Goal: Transaction & Acquisition: Download file/media

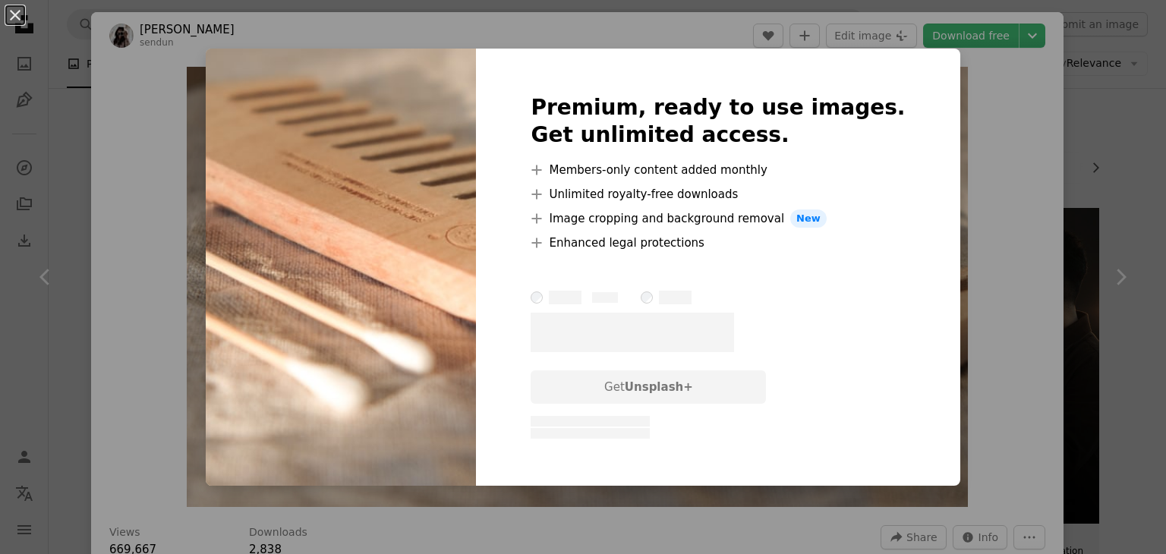
scroll to position [455, 0]
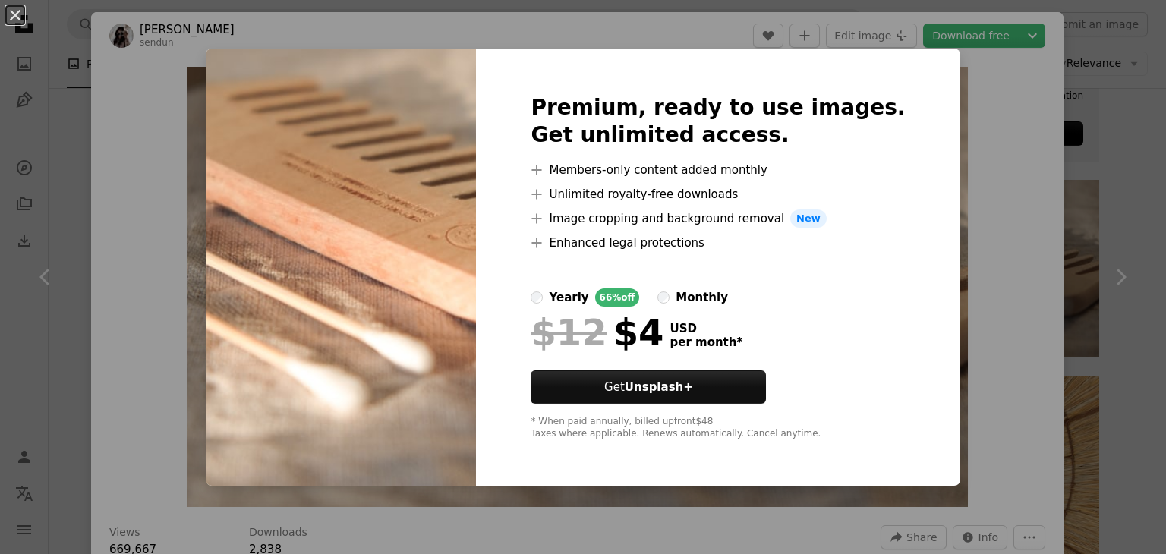
click at [1000, 128] on div "An X shape Premium, ready to use images. Get unlimited access. A plus sign Memb…" at bounding box center [583, 277] width 1166 height 554
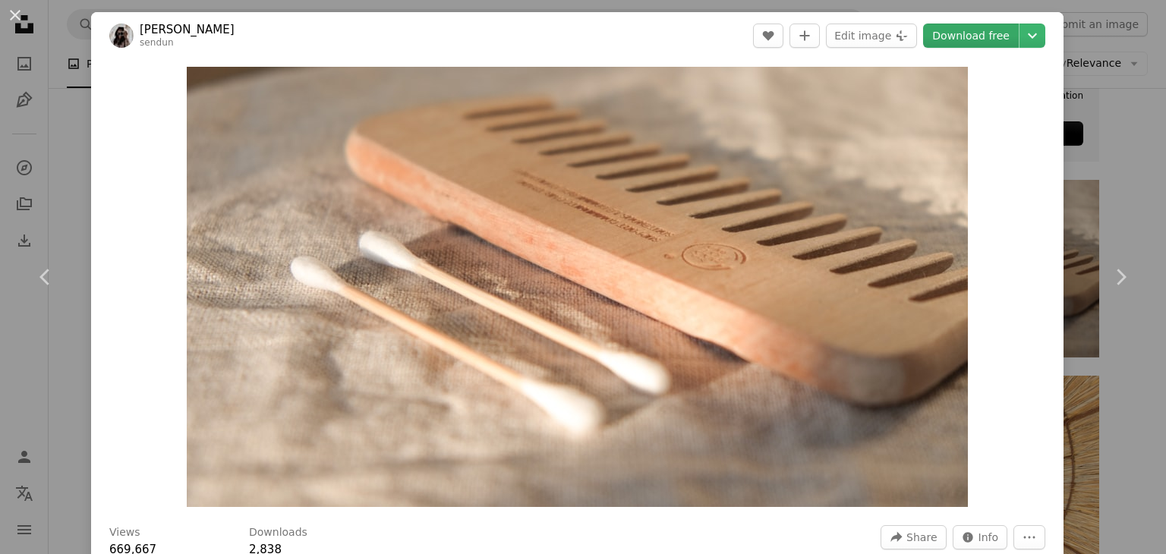
click at [974, 40] on link "Download free" at bounding box center [971, 36] width 96 height 24
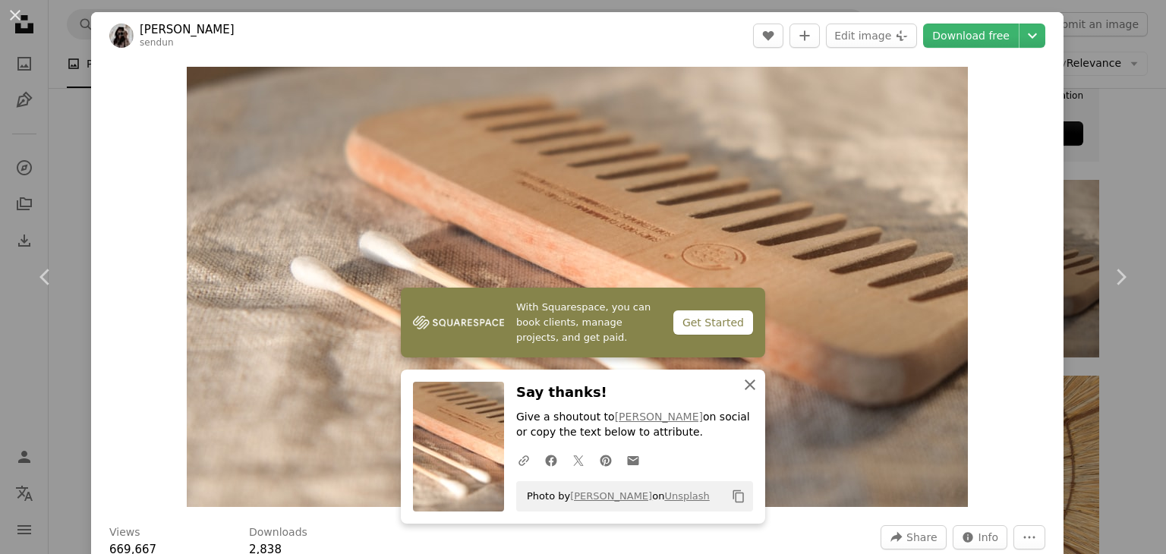
click at [745, 389] on icon "button" at bounding box center [750, 385] width 11 height 11
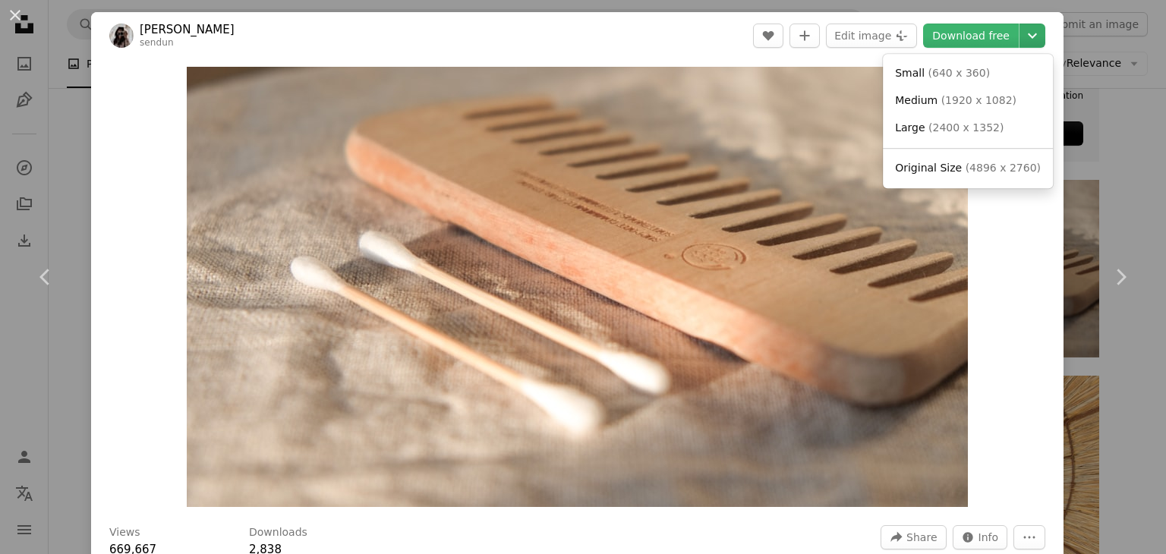
click at [1022, 30] on icon "Chevron down" at bounding box center [1032, 36] width 24 height 18
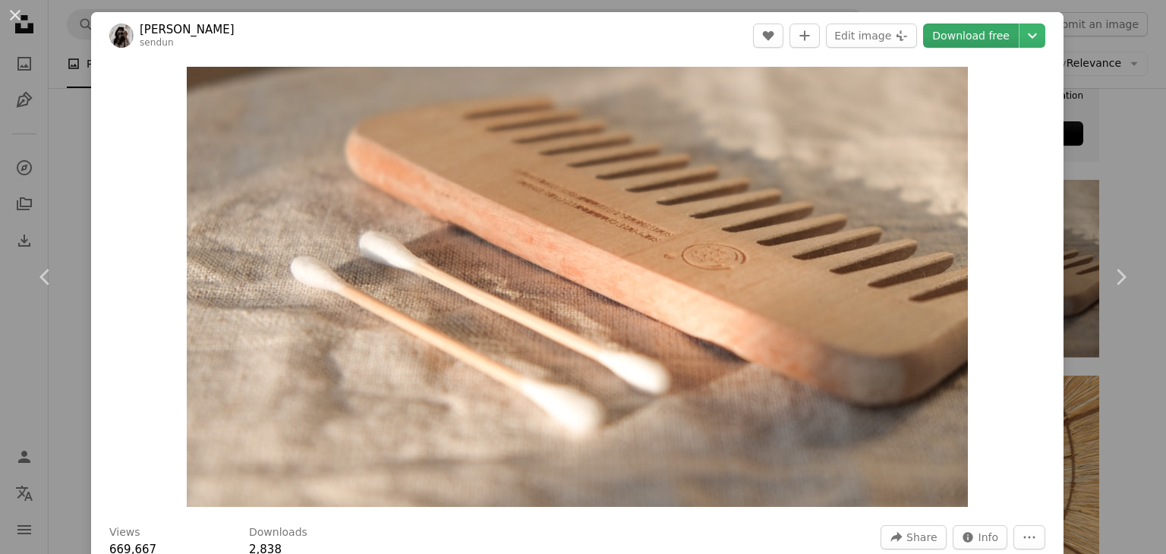
click at [963, 31] on link "Download free" at bounding box center [971, 36] width 96 height 24
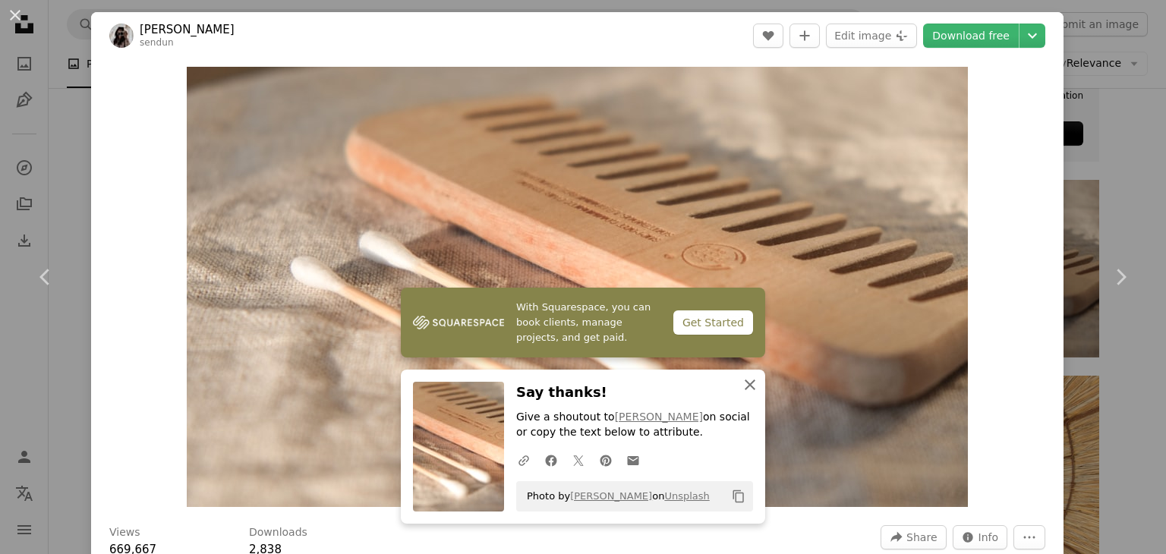
click at [745, 380] on icon "An X shape" at bounding box center [750, 385] width 18 height 18
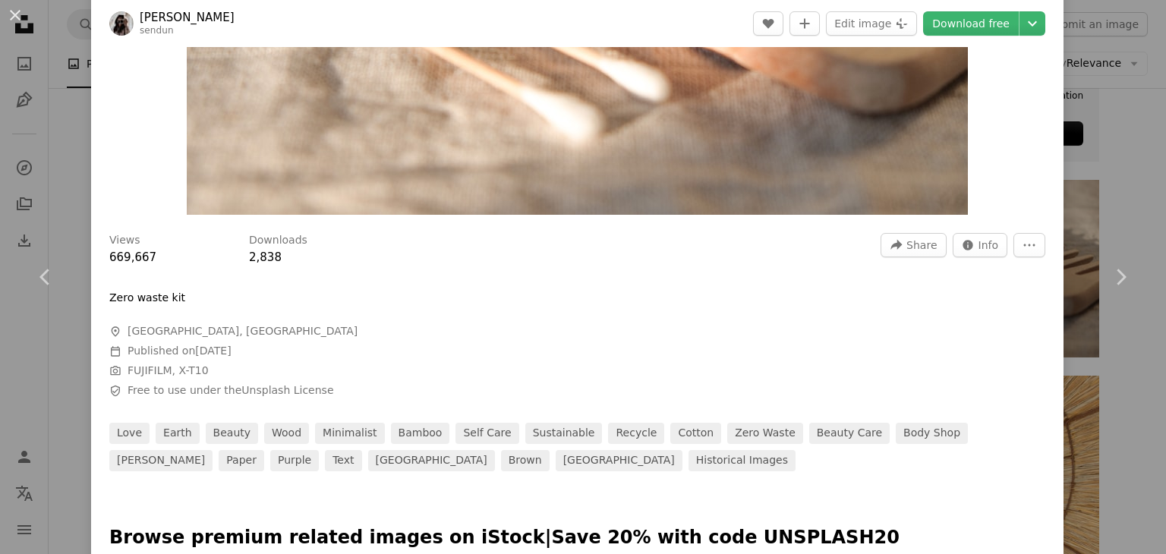
scroll to position [285, 0]
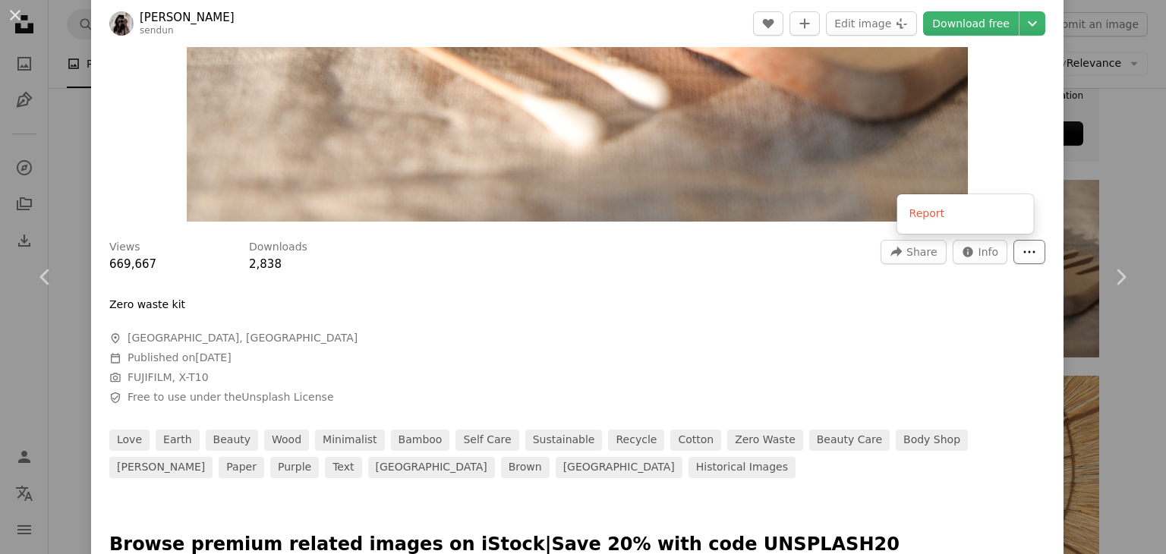
click at [1023, 247] on icon "More Actions" at bounding box center [1030, 252] width 14 height 14
drag, startPoint x: 1150, startPoint y: 120, endPoint x: 1145, endPoint y: 131, distance: 11.9
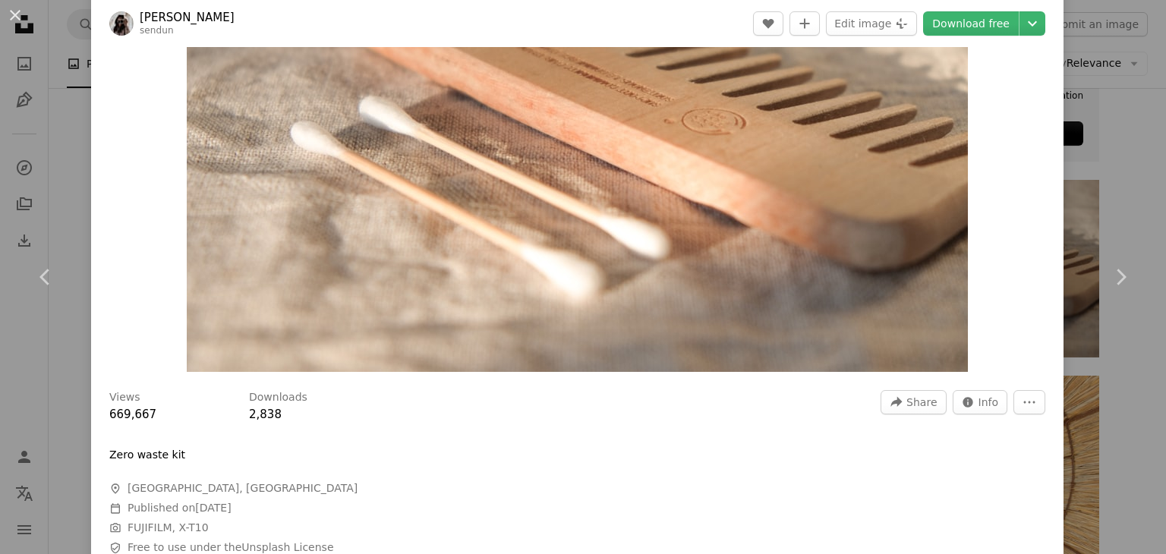
scroll to position [139, 0]
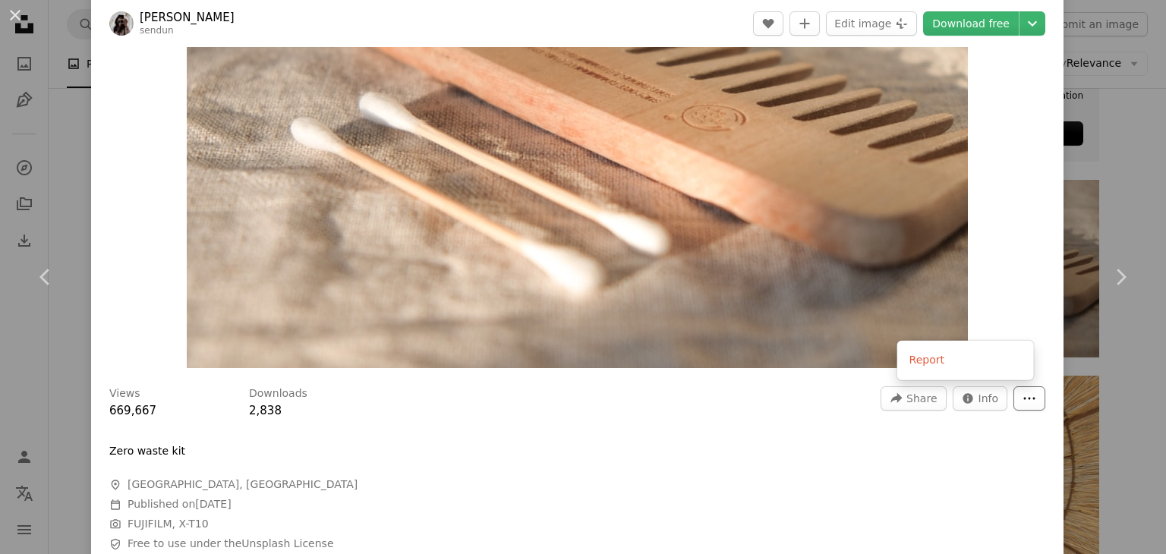
click at [1023, 392] on icon "More Actions" at bounding box center [1030, 399] width 14 height 14
click at [771, 298] on img "Zoom in on this image" at bounding box center [577, 148] width 781 height 440
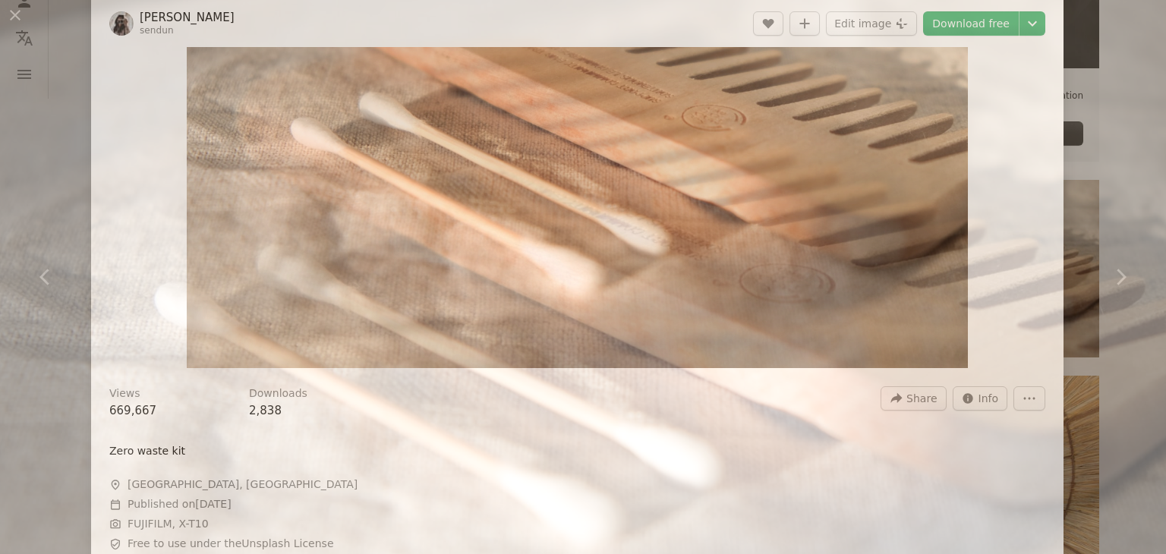
scroll to position [46, 0]
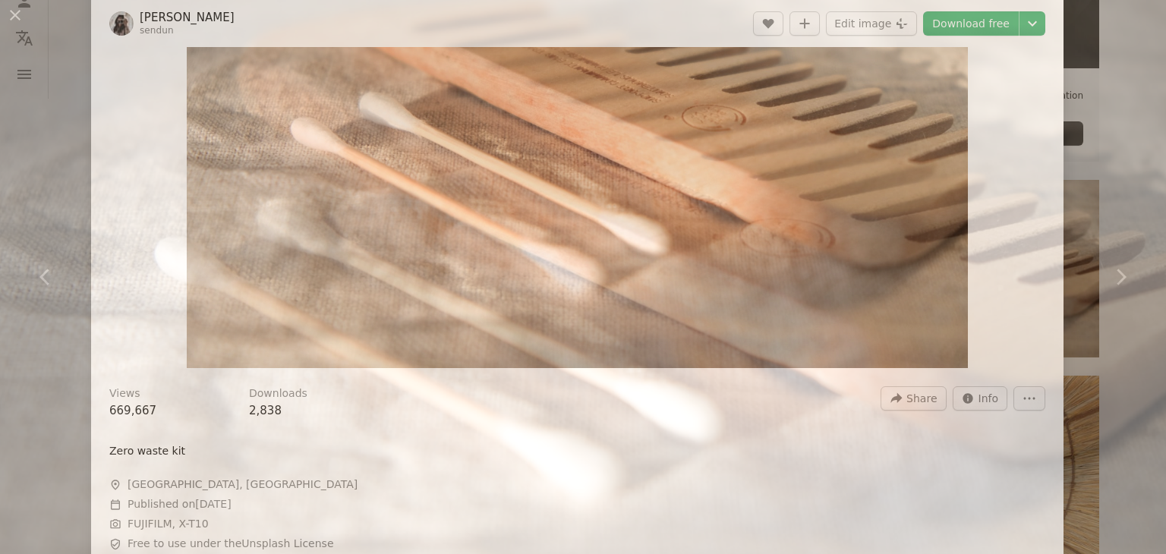
click at [771, 298] on img "Zoom out on this image" at bounding box center [583, 283] width 1168 height 658
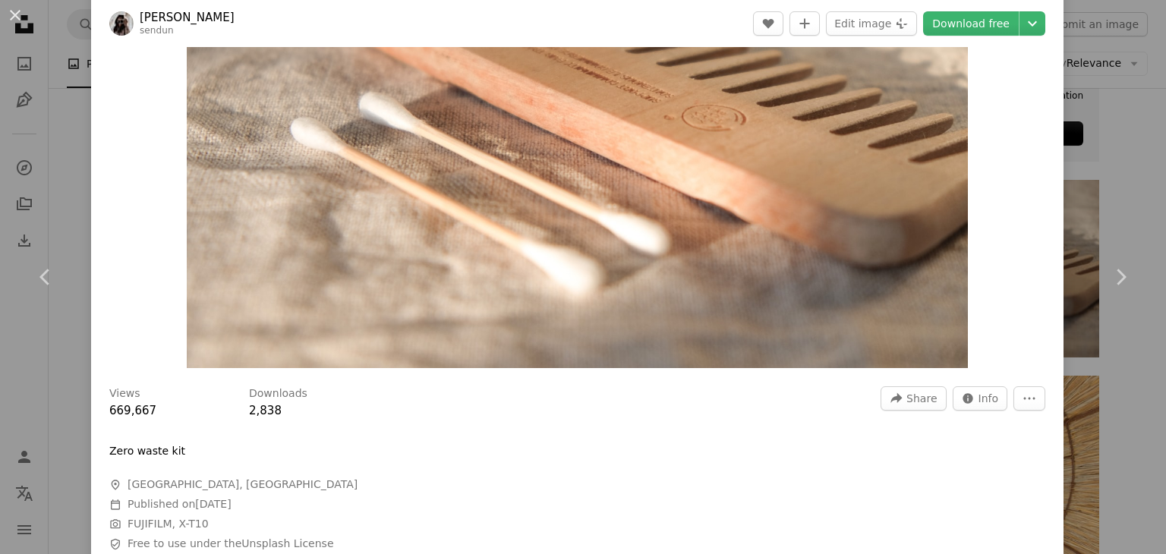
scroll to position [67, 0]
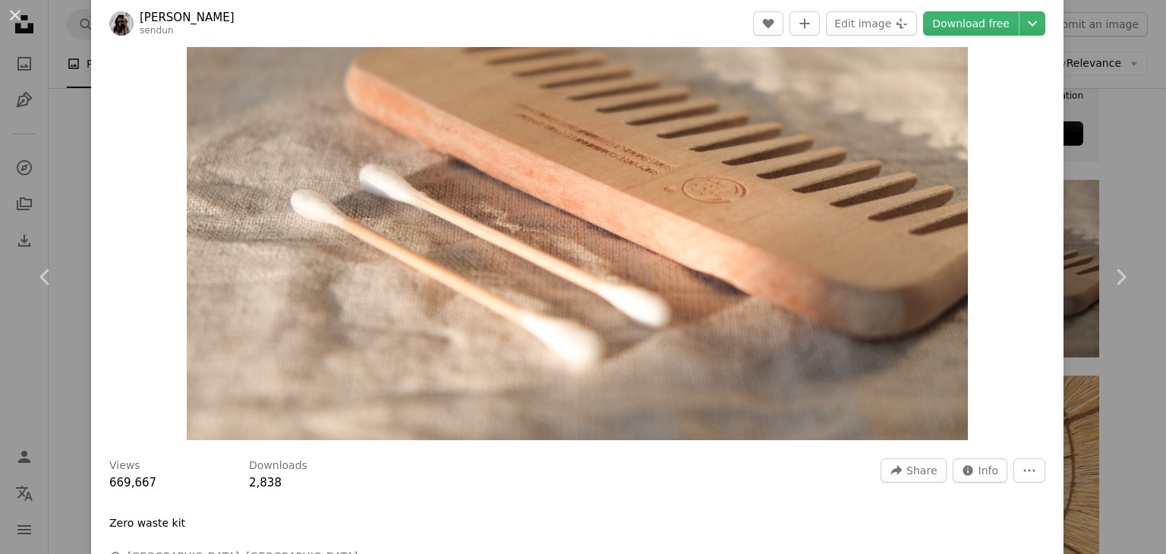
click at [771, 298] on img "Zoom in on this image" at bounding box center [577, 220] width 781 height 440
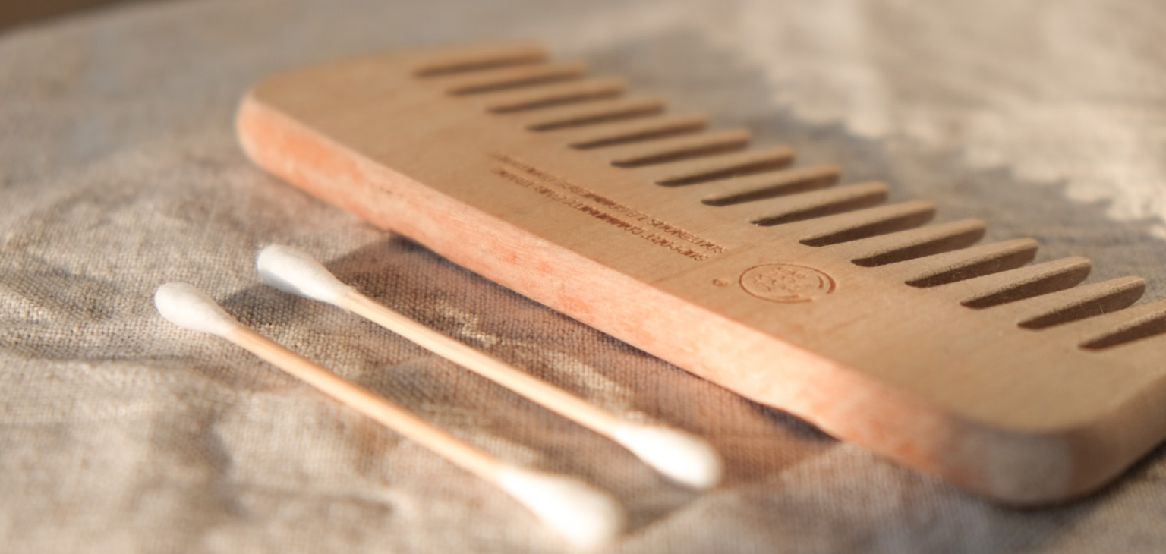
scroll to position [46, 0]
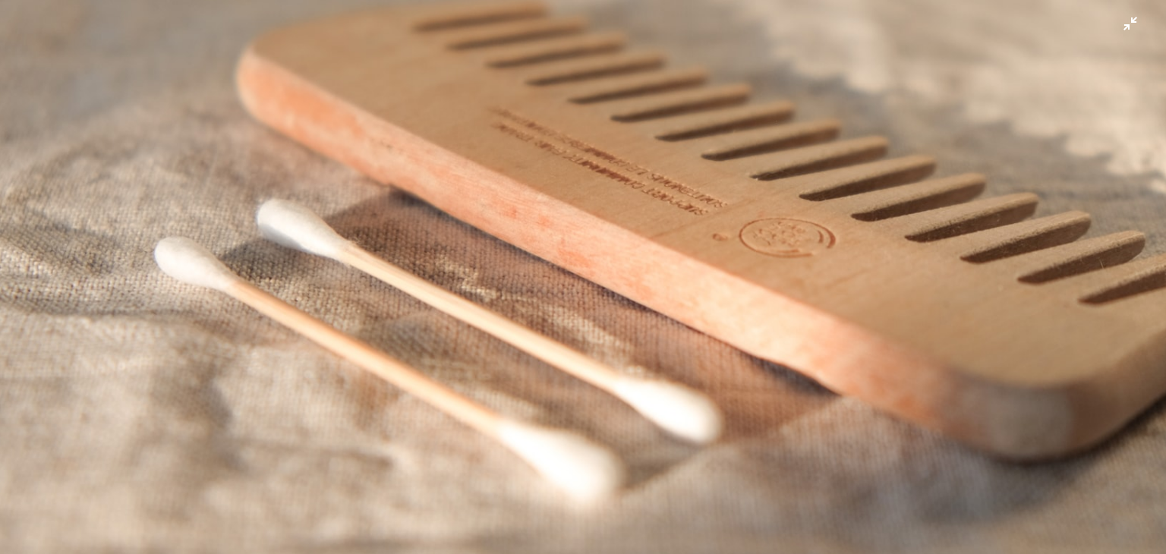
click at [780, 275] on img "Zoom out on this image" at bounding box center [583, 283] width 1168 height 658
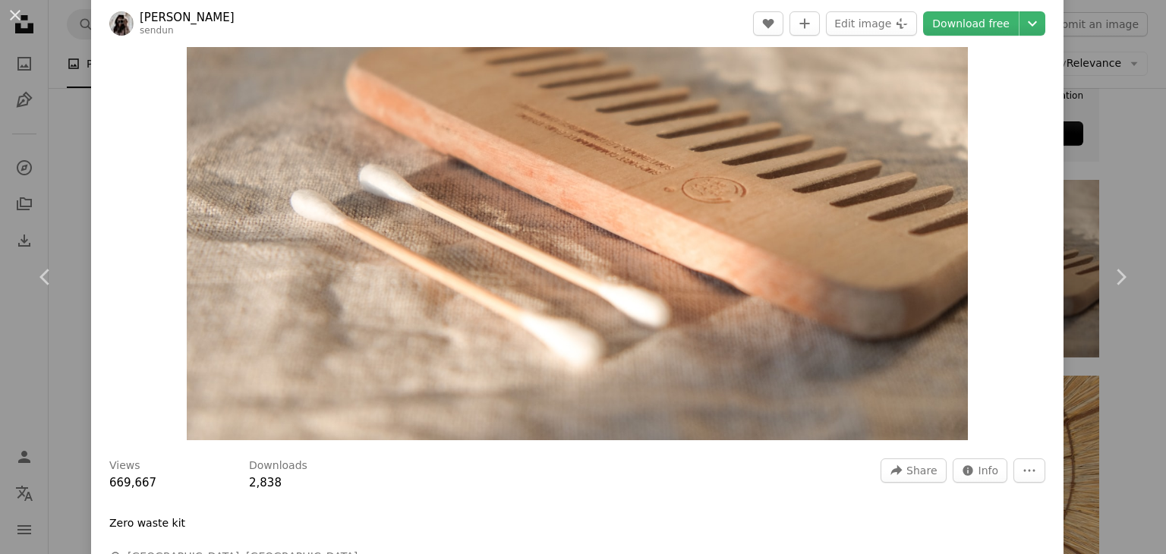
click at [780, 275] on img "Zoom in on this image" at bounding box center [577, 220] width 781 height 440
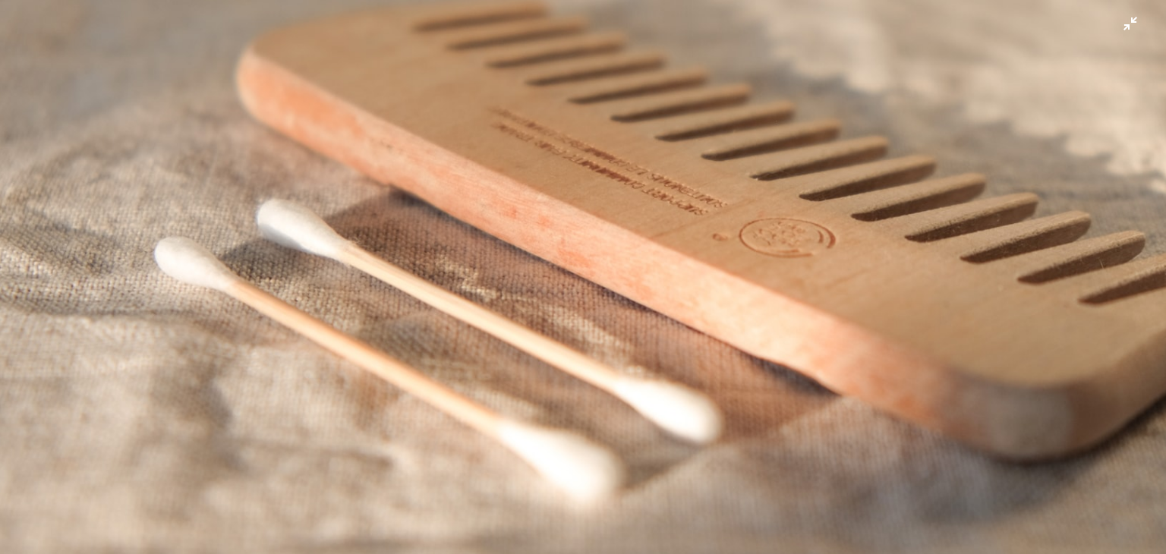
click at [780, 281] on img "Zoom out on this image" at bounding box center [583, 283] width 1168 height 658
click at [780, 281] on img "Zoom out on this image" at bounding box center [577, 220] width 781 height 440
click at [780, 281] on img "Zoom out on this image" at bounding box center [583, 283] width 1168 height 658
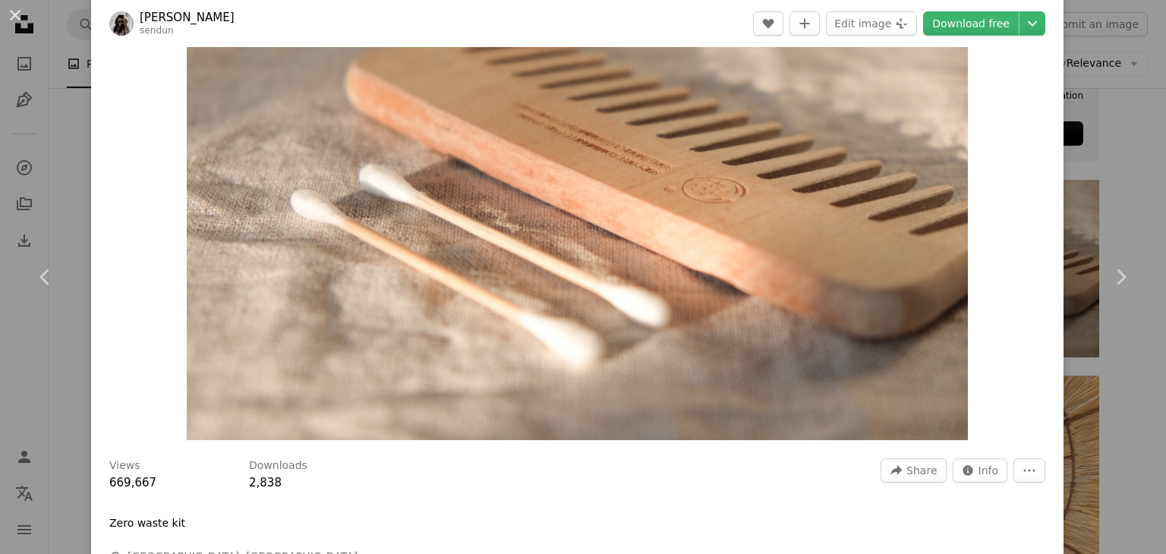
click at [780, 281] on img "Zoom in on this image" at bounding box center [577, 220] width 781 height 440
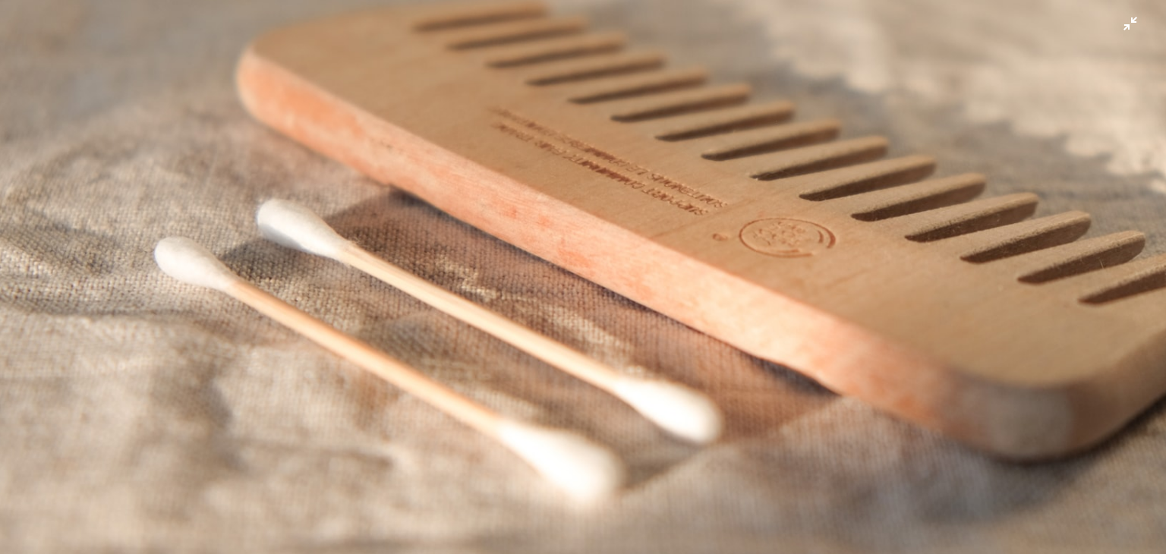
click at [780, 281] on img "Zoom out on this image" at bounding box center [583, 283] width 1168 height 658
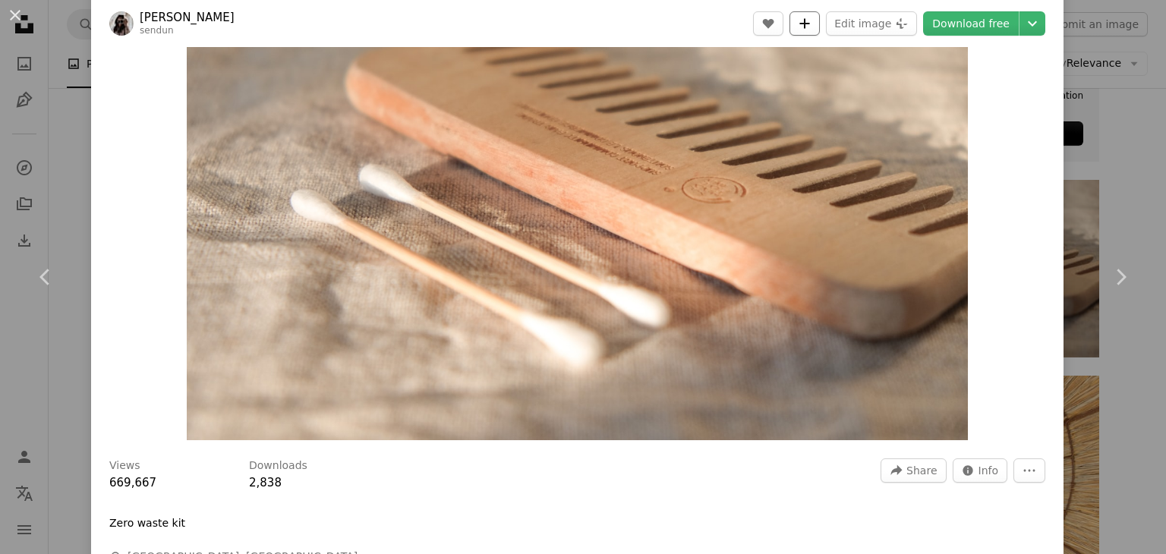
click at [807, 20] on icon "A plus sign" at bounding box center [805, 23] width 12 height 12
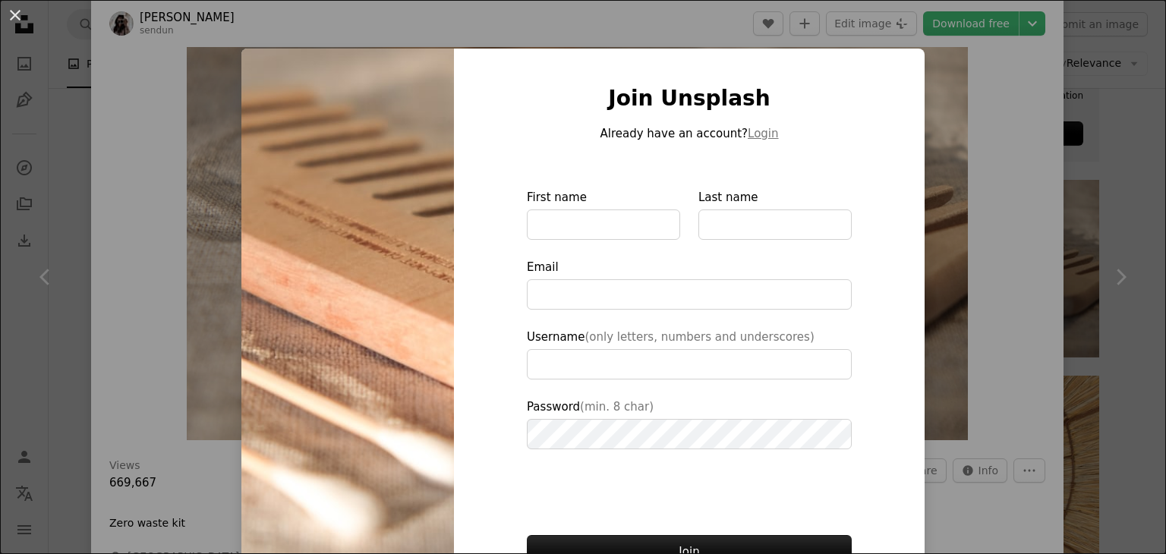
click at [666, 20] on div "An X shape Join Unsplash Already have an account? Login First name Last name Em…" at bounding box center [583, 277] width 1166 height 554
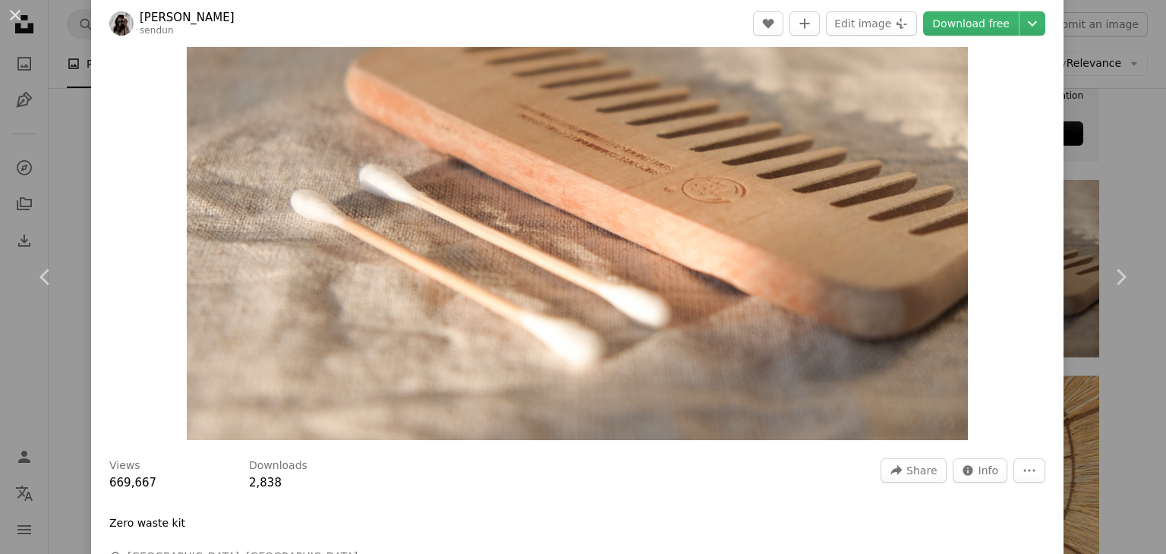
click at [666, 20] on header "[PERSON_NAME] sendun A heart A plus sign Edit image Plus sign for Unsplash+ Dow…" at bounding box center [577, 23] width 972 height 47
click at [978, 22] on link "Download free" at bounding box center [971, 23] width 96 height 24
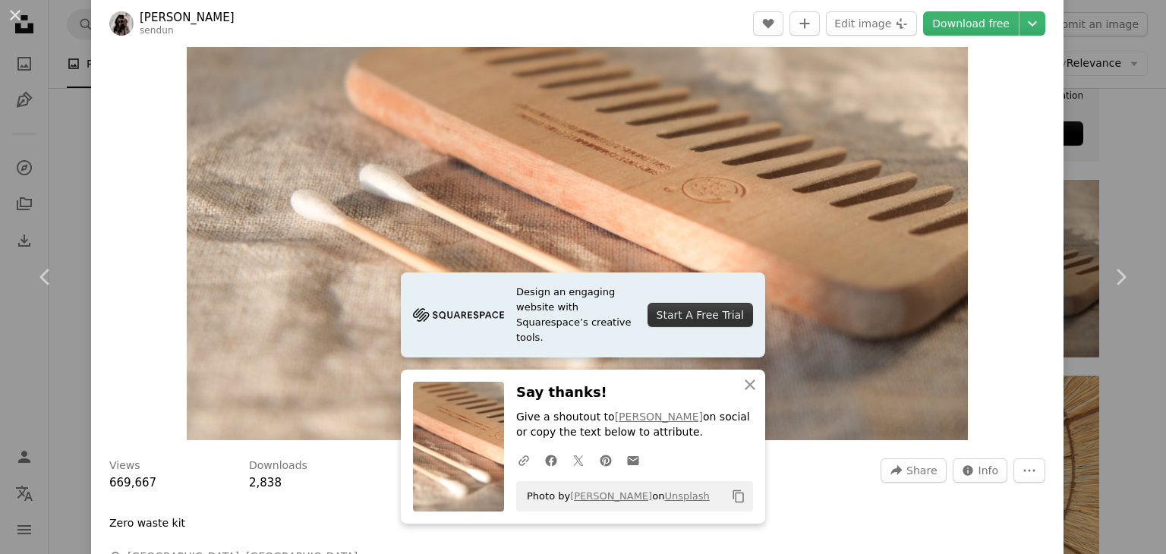
click at [1038, 258] on div "Zoom in" at bounding box center [577, 219] width 972 height 455
click at [741, 383] on icon "An X shape" at bounding box center [750, 385] width 18 height 18
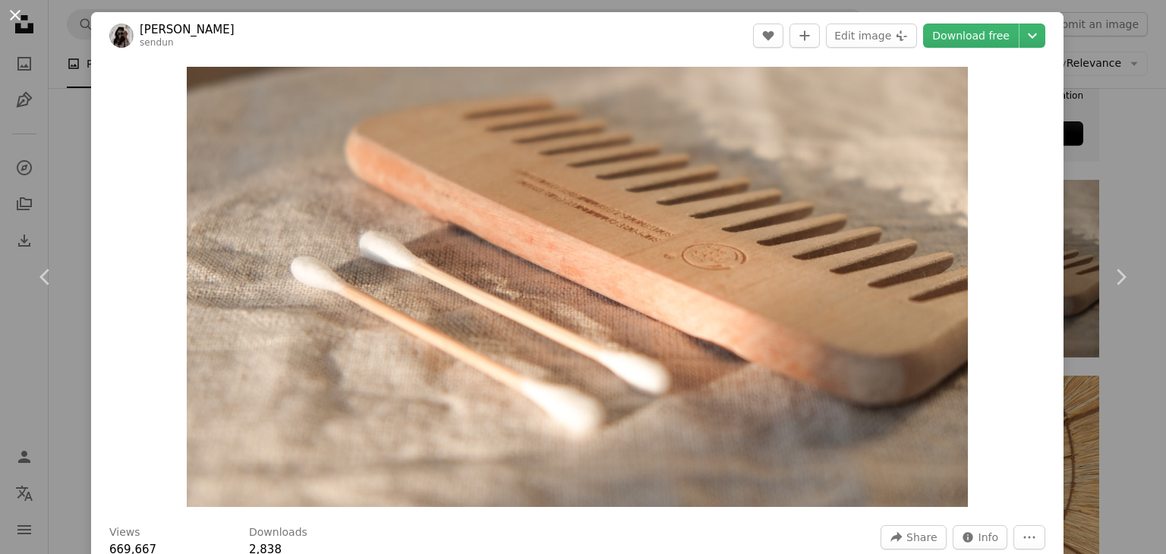
click at [14, 17] on button "An X shape" at bounding box center [15, 15] width 18 height 18
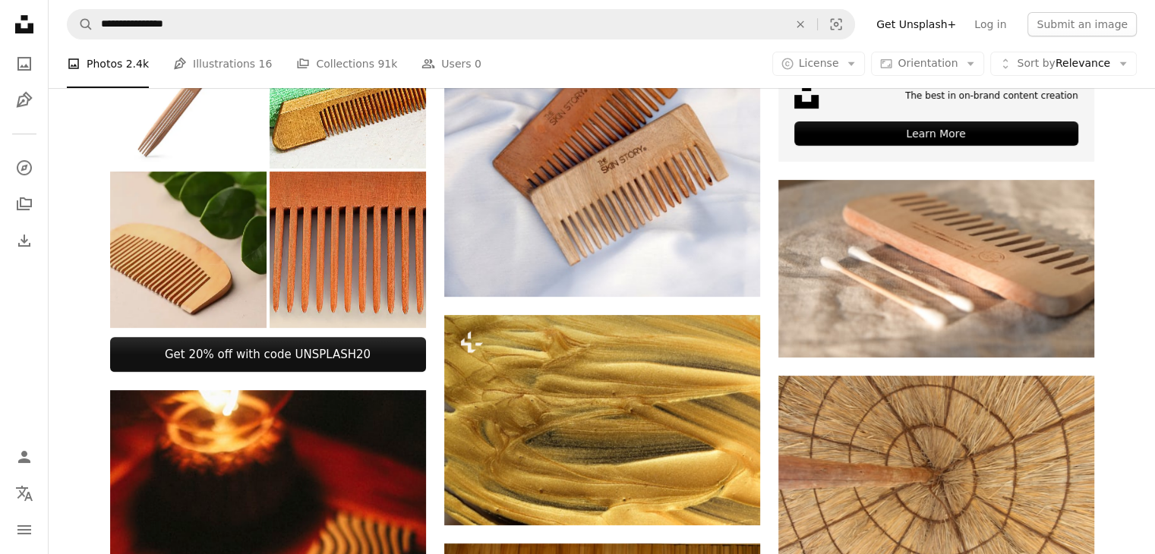
click at [214, 264] on img at bounding box center [188, 250] width 156 height 156
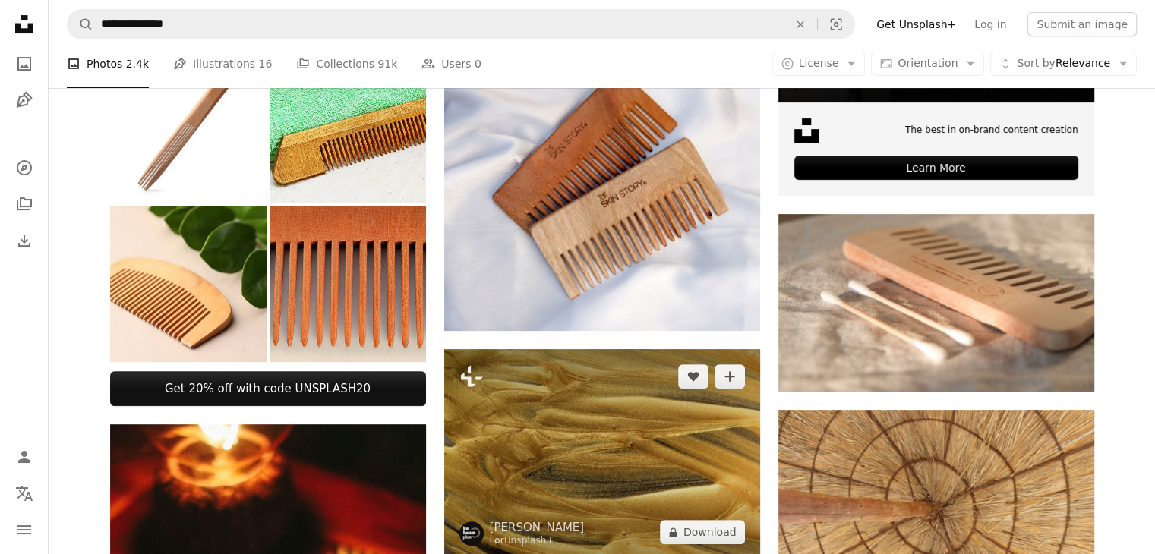
scroll to position [421, 0]
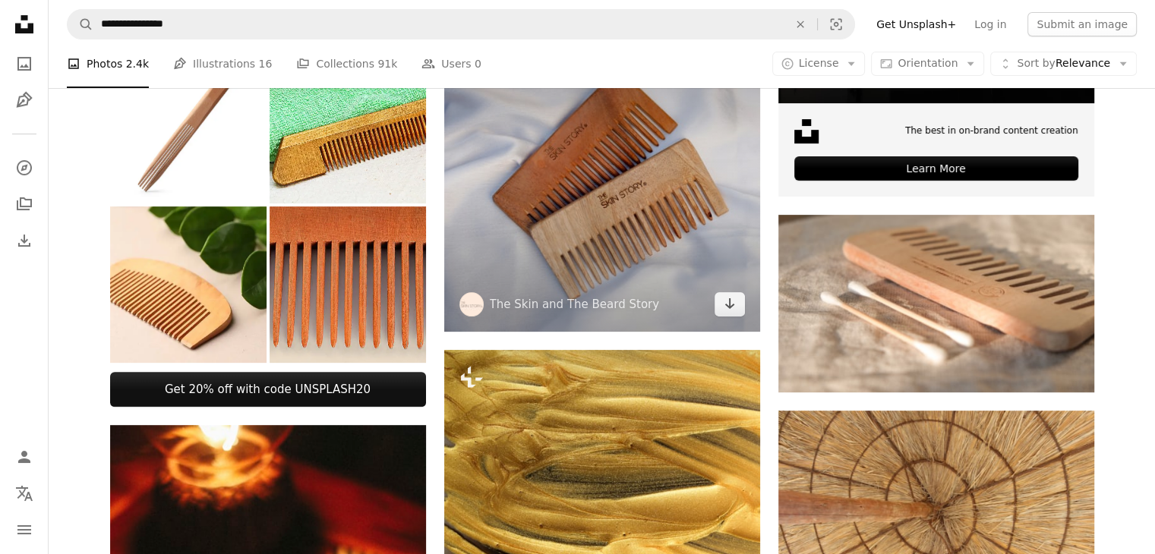
click at [626, 177] on img at bounding box center [602, 174] width 316 height 316
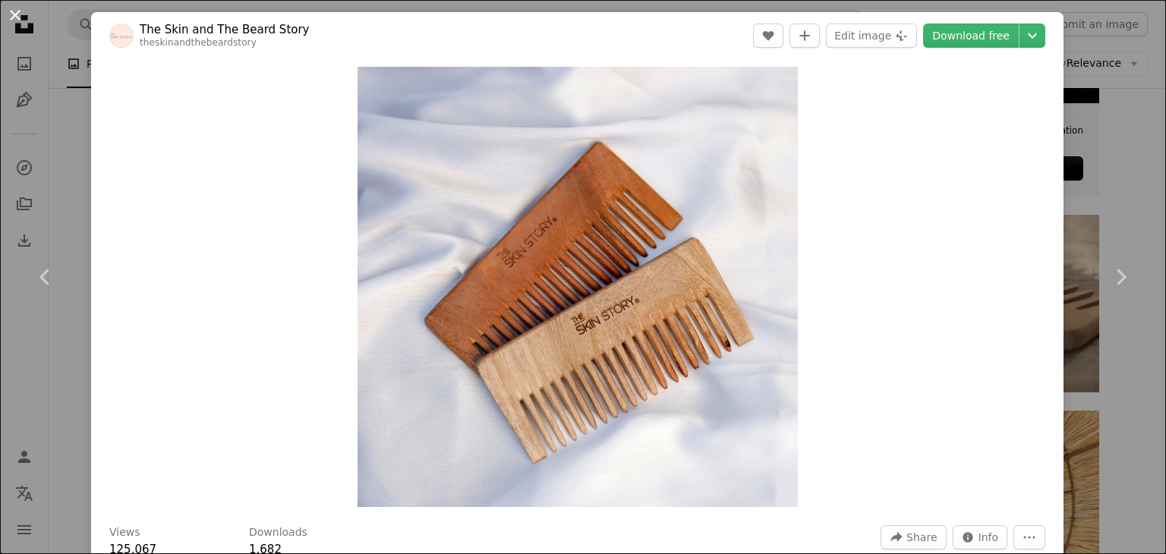
click at [16, 16] on button "An X shape" at bounding box center [15, 15] width 18 height 18
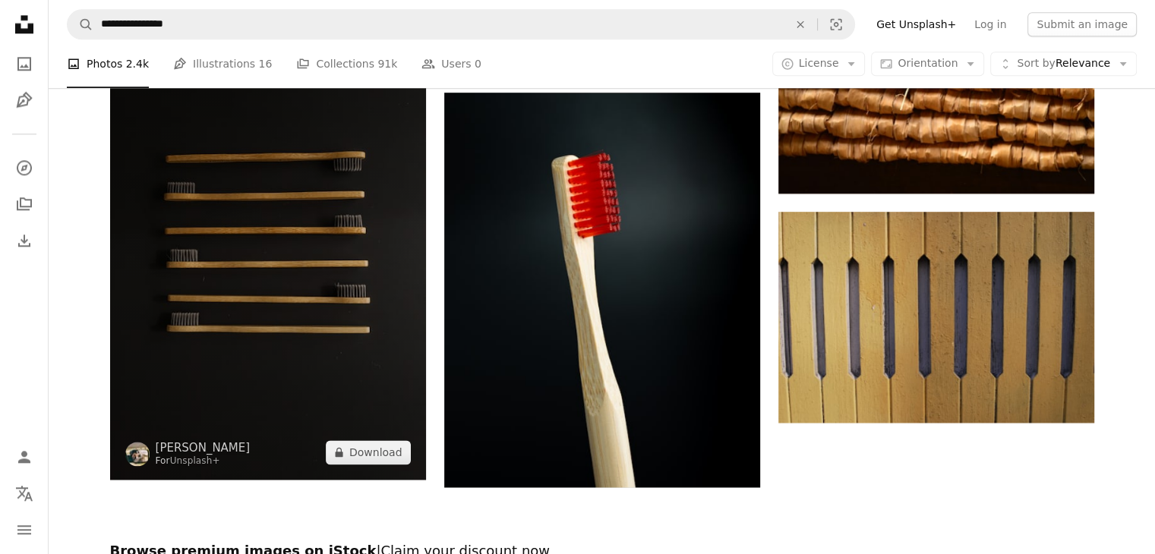
scroll to position [1790, 0]
